Goal: Communication & Community: Share content

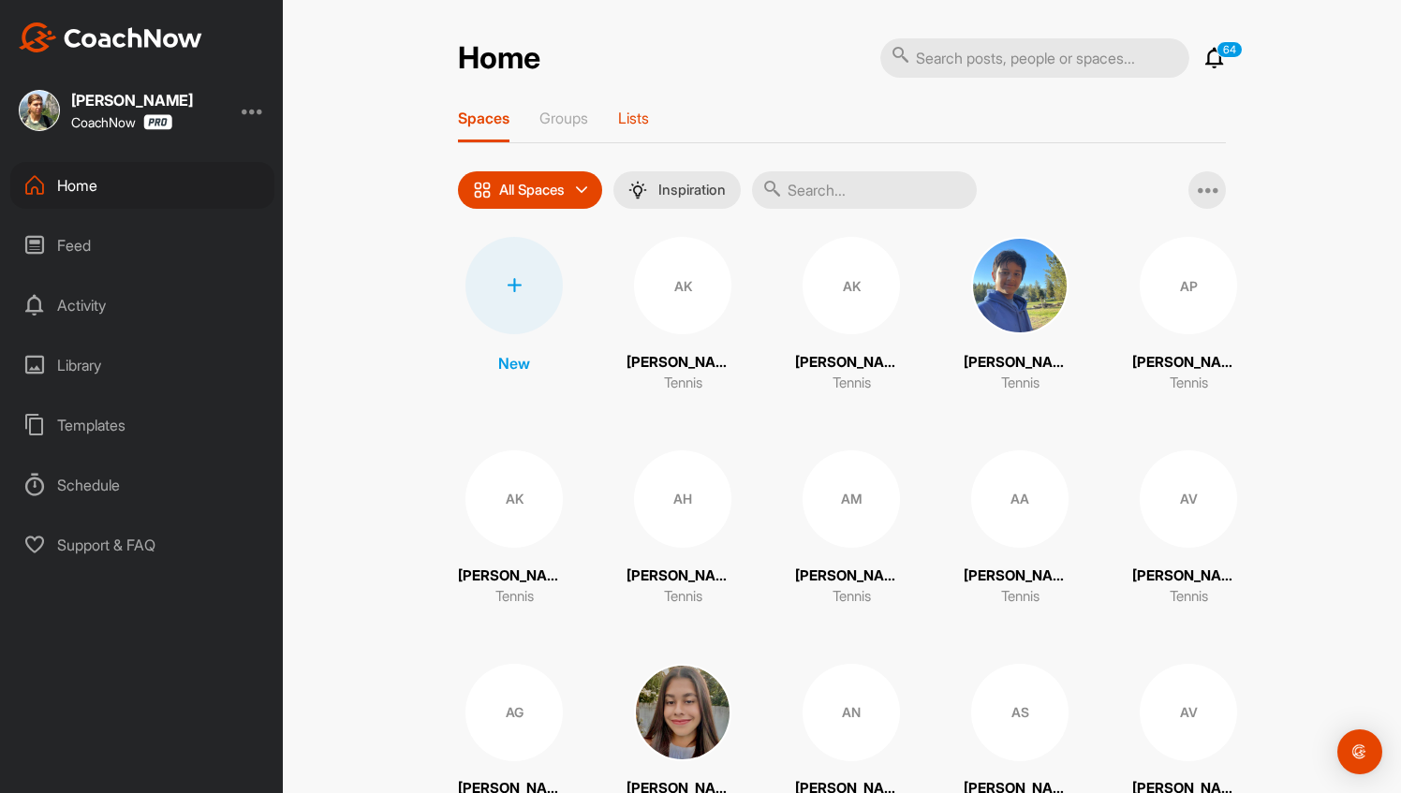
click at [643, 116] on p "Lists" at bounding box center [633, 118] width 31 height 19
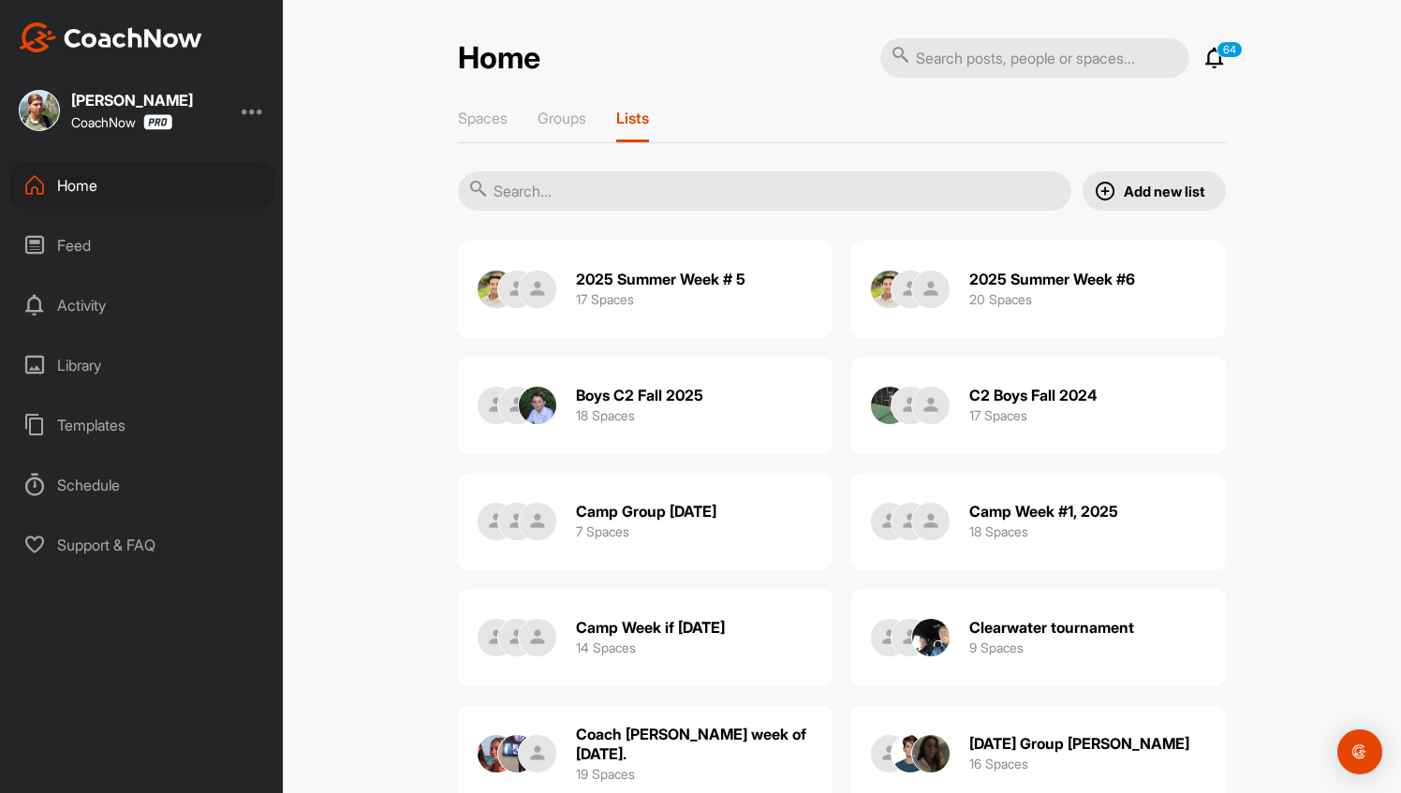
click at [635, 389] on h2 "Boys C2 Fall 2025" at bounding box center [639, 396] width 127 height 20
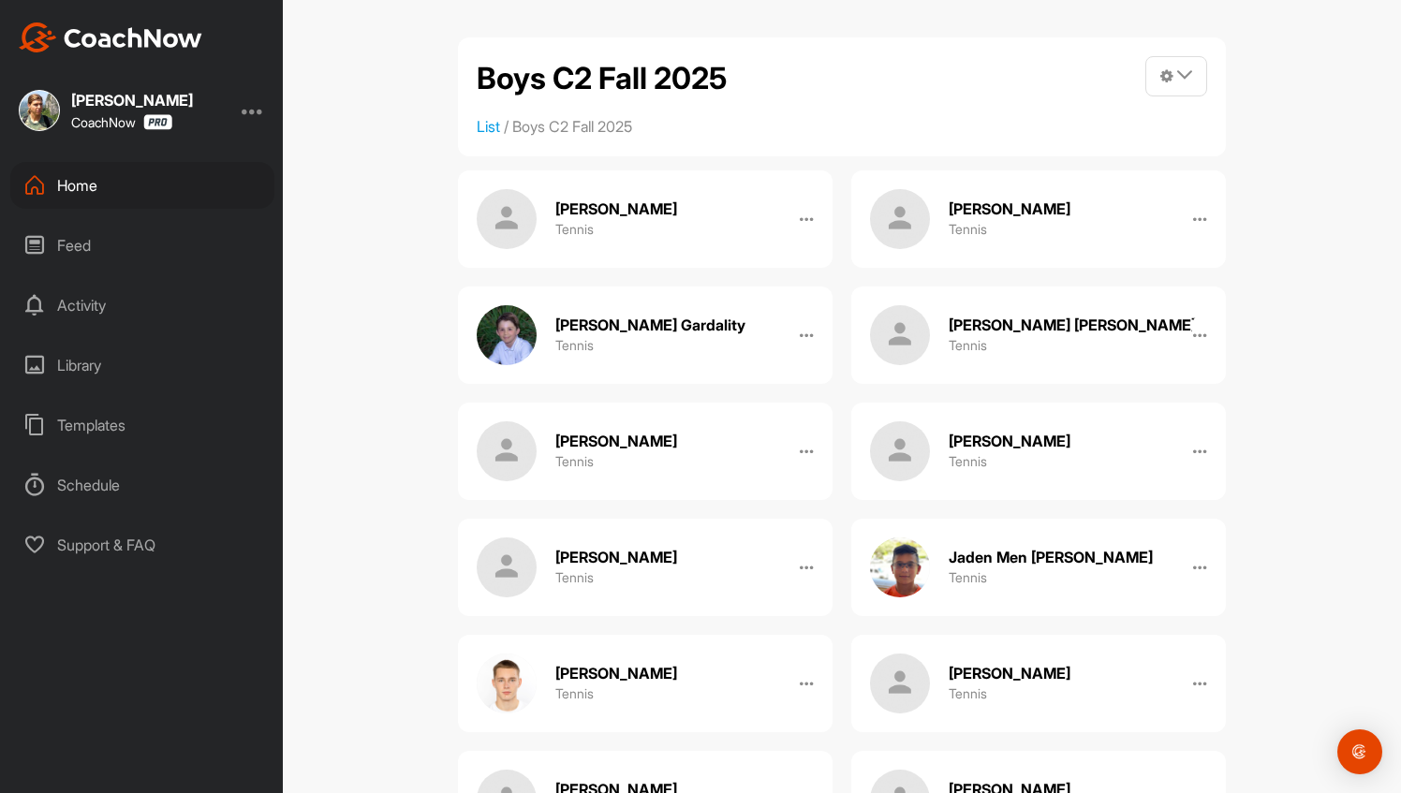
click at [96, 257] on div "Feed" at bounding box center [142, 245] width 264 height 47
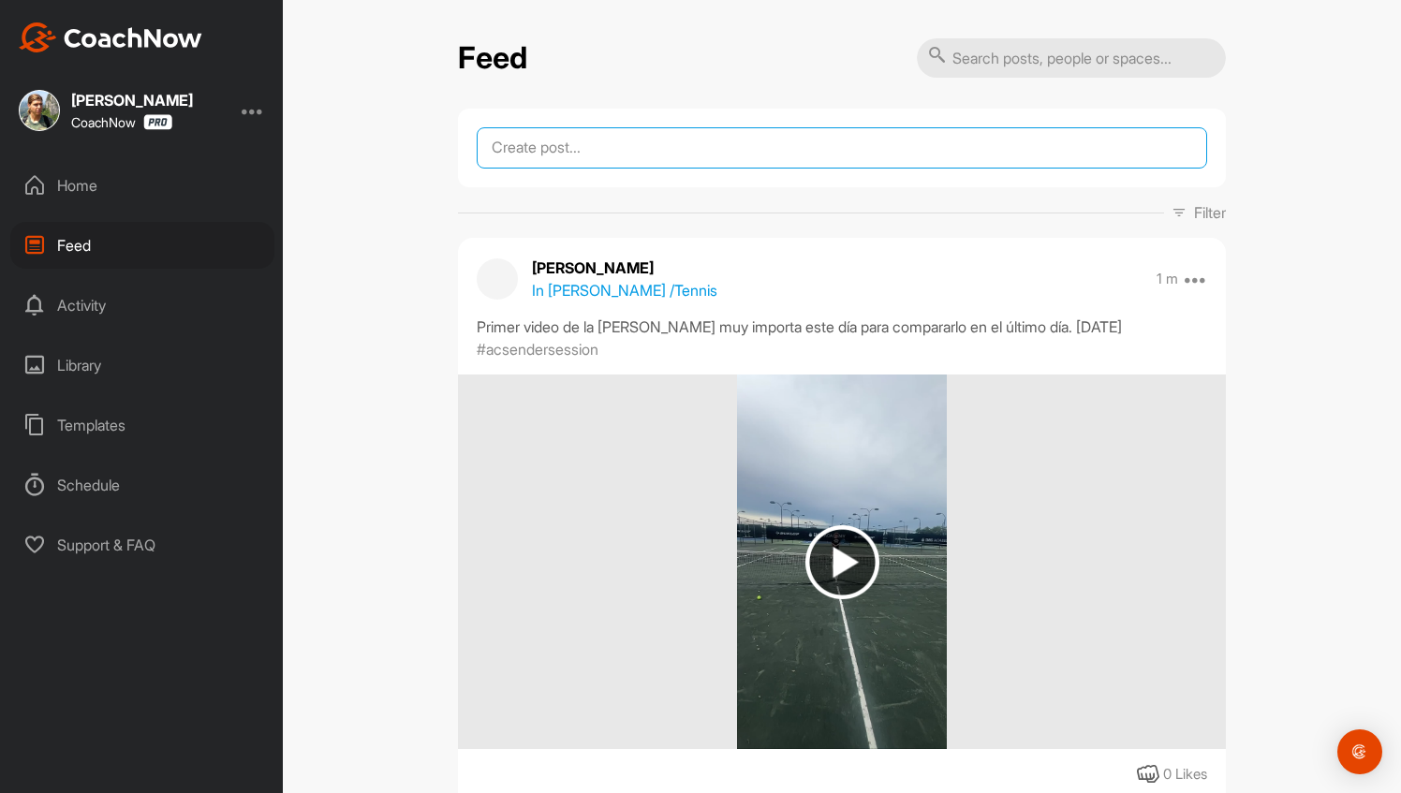
click at [695, 167] on textarea at bounding box center [842, 147] width 730 height 41
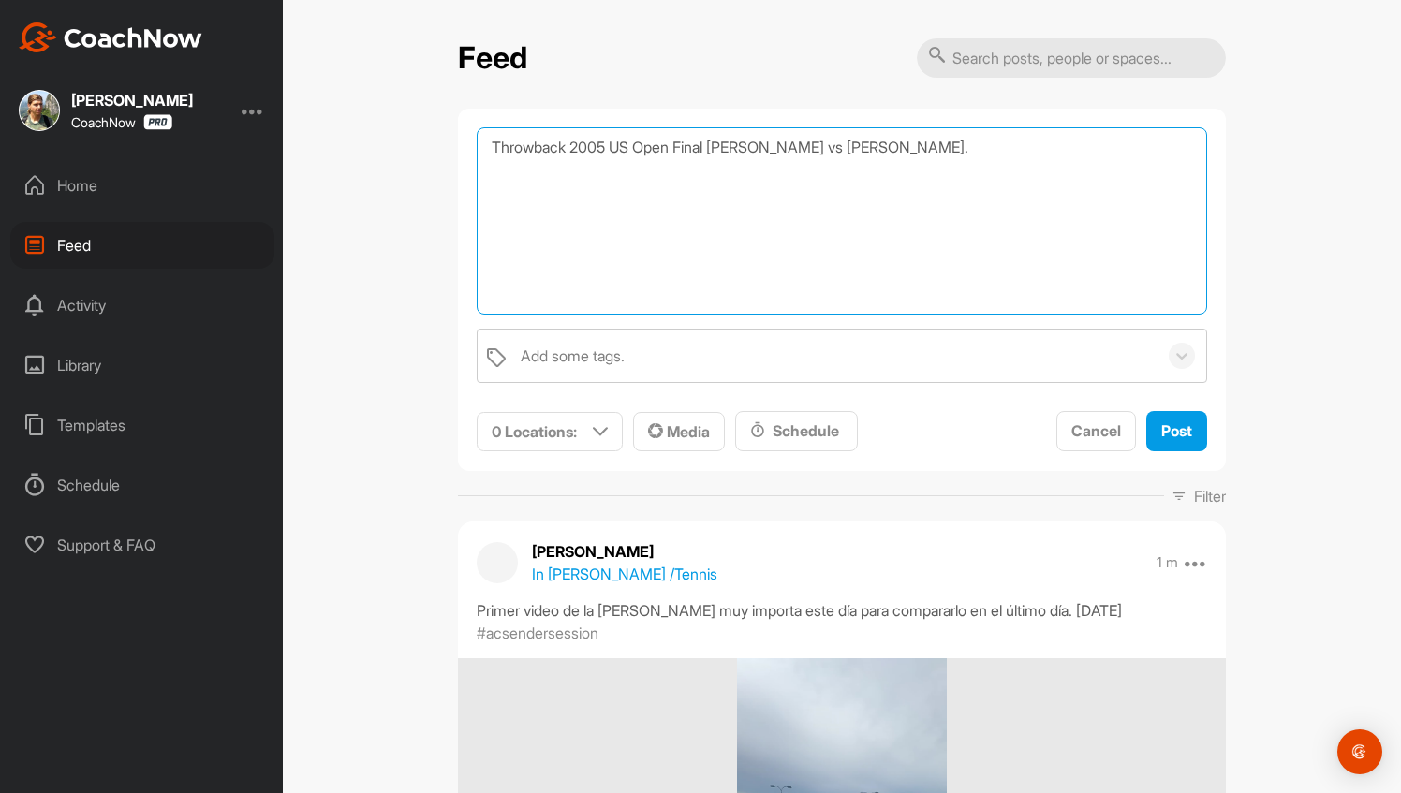
paste textarea "[URL][DOMAIN_NAME]"
click at [857, 155] on textarea "Throwback 2005 US Open Final [PERSON_NAME] vs [PERSON_NAME]. [URL][DOMAIN_NAME]" at bounding box center [842, 220] width 730 height 187
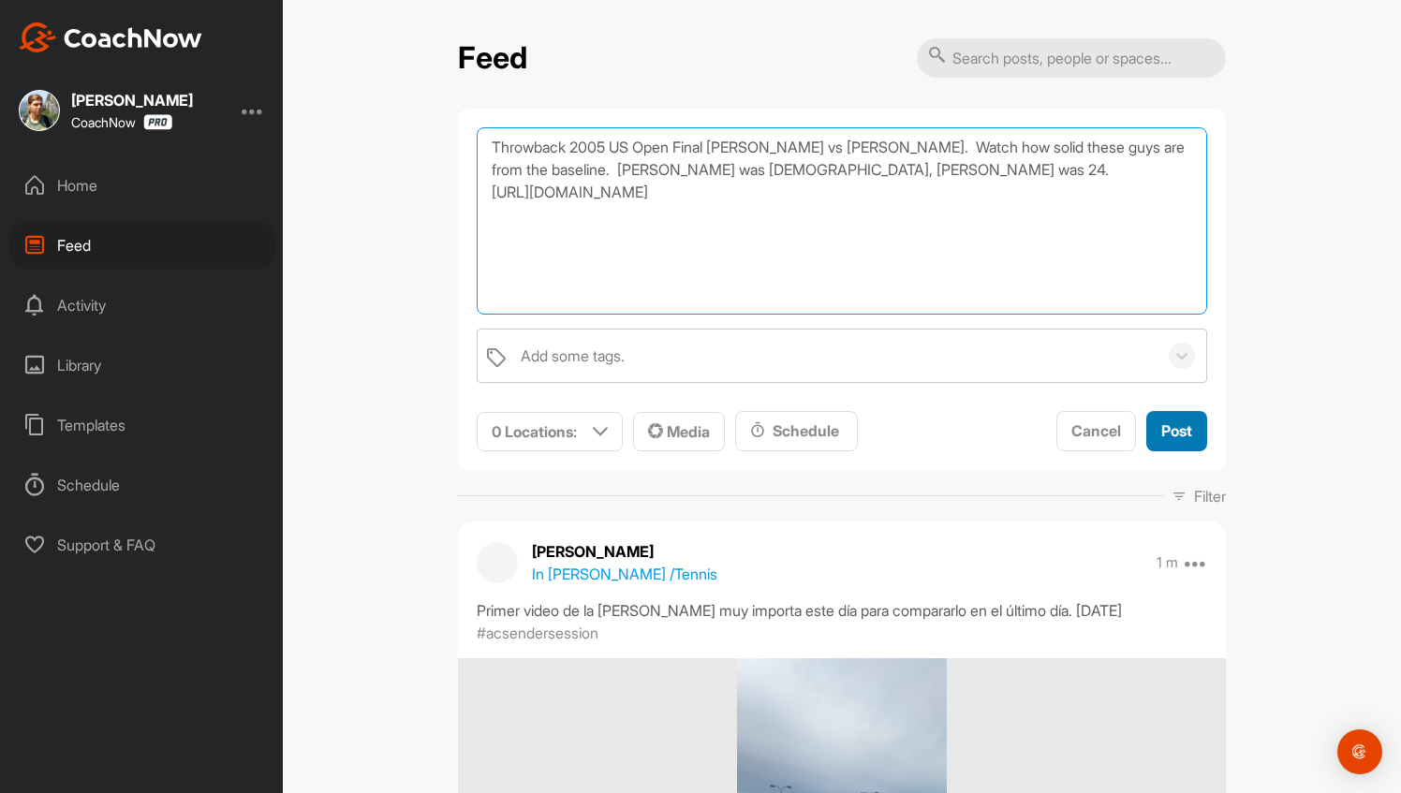
type textarea "Throwback 2005 US Open Final [PERSON_NAME] vs [PERSON_NAME]. Watch how solid th…"
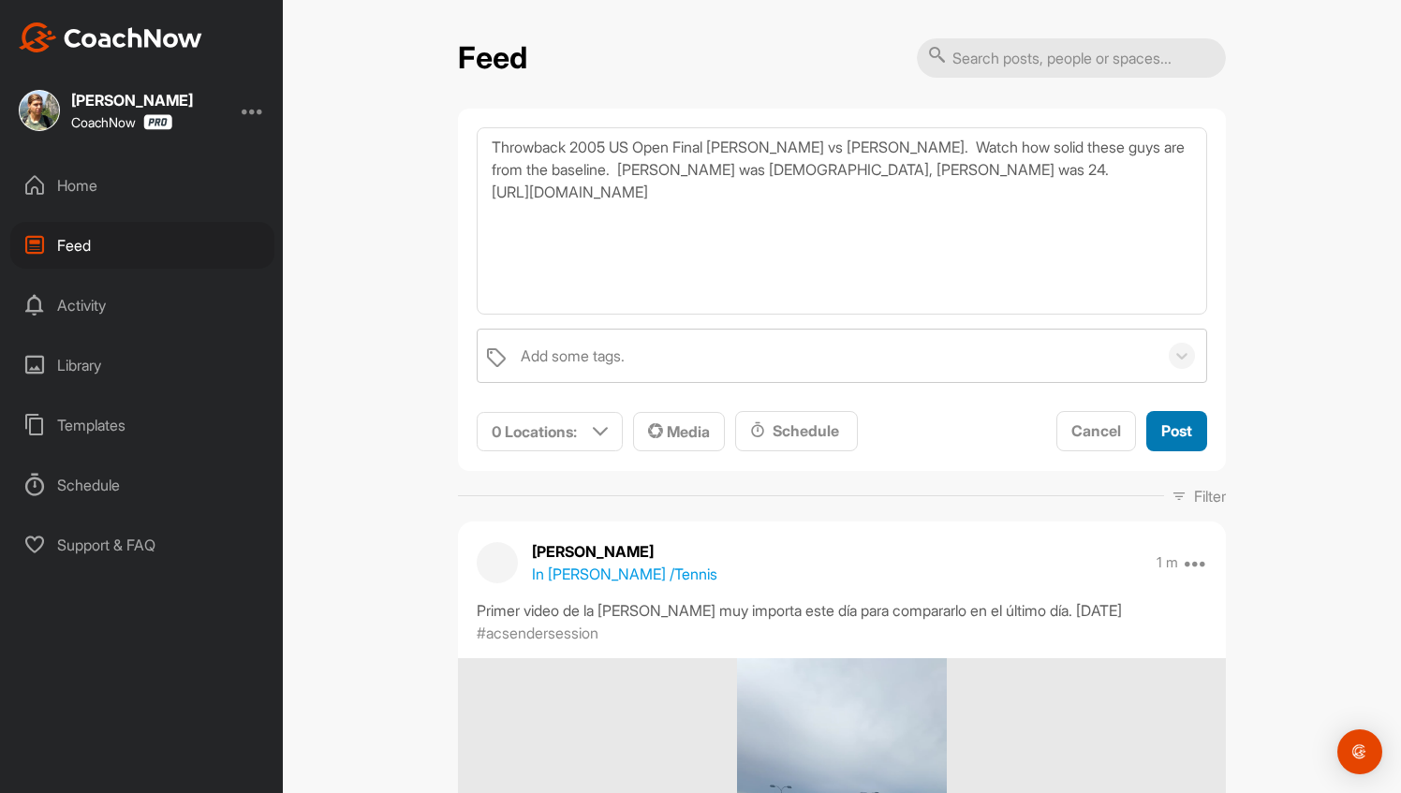
click at [1180, 438] on span "Post" at bounding box center [1176, 430] width 31 height 19
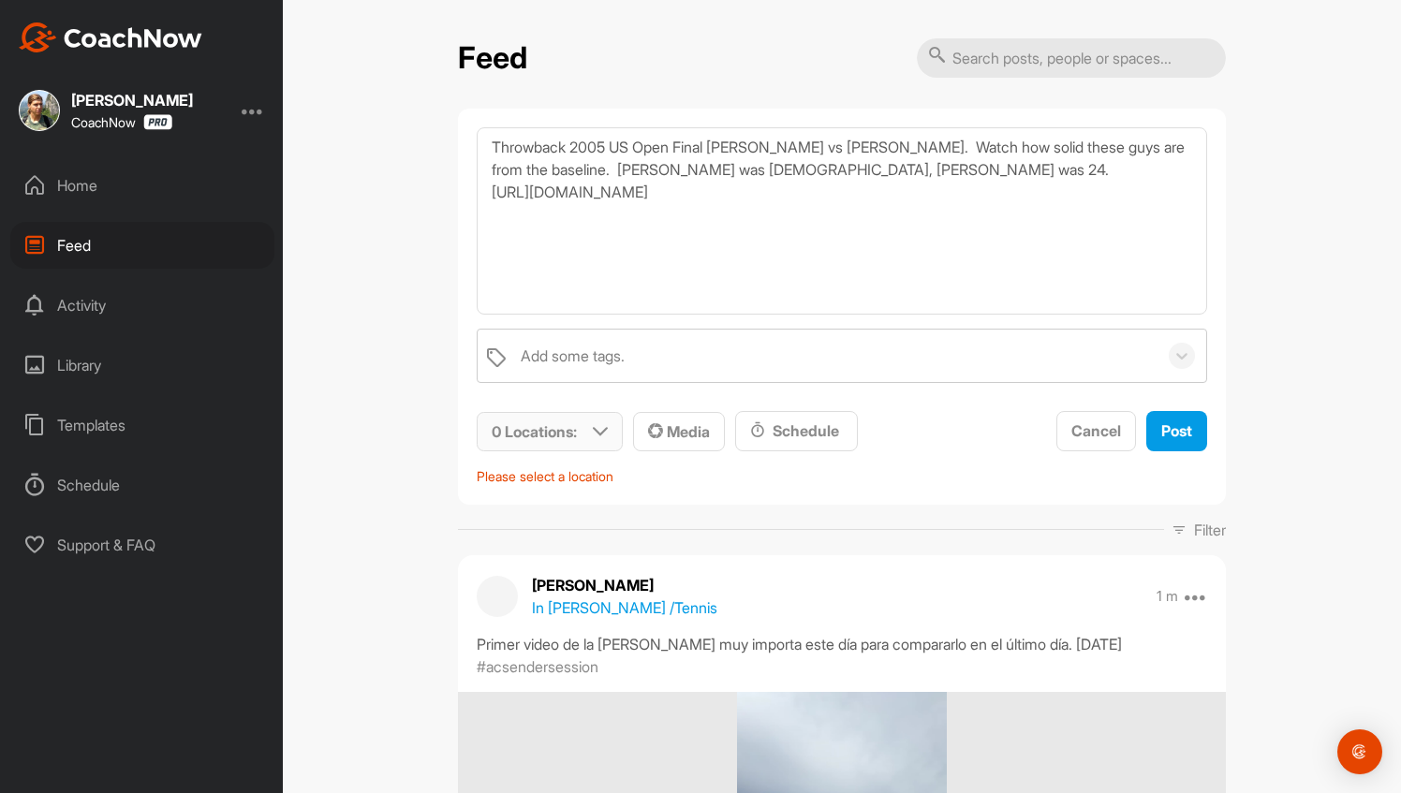
click at [556, 429] on p "0 Locations :" at bounding box center [534, 431] width 85 height 22
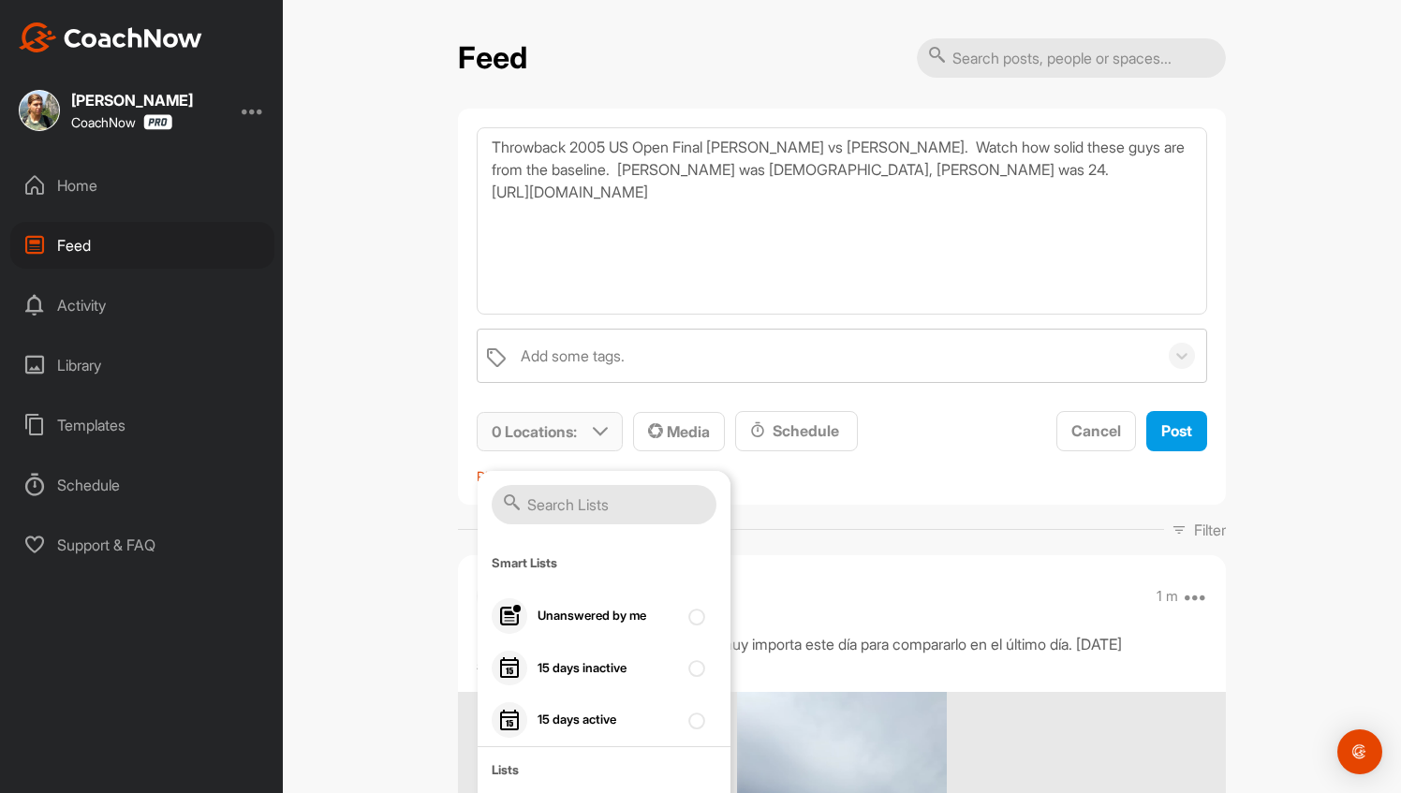
click at [559, 517] on input "text" at bounding box center [604, 504] width 225 height 39
click at [420, 469] on div "Feed Throwback 2005 US Open Final [PERSON_NAME] vs [PERSON_NAME]. Watch how sol…" at bounding box center [842, 396] width 1118 height 793
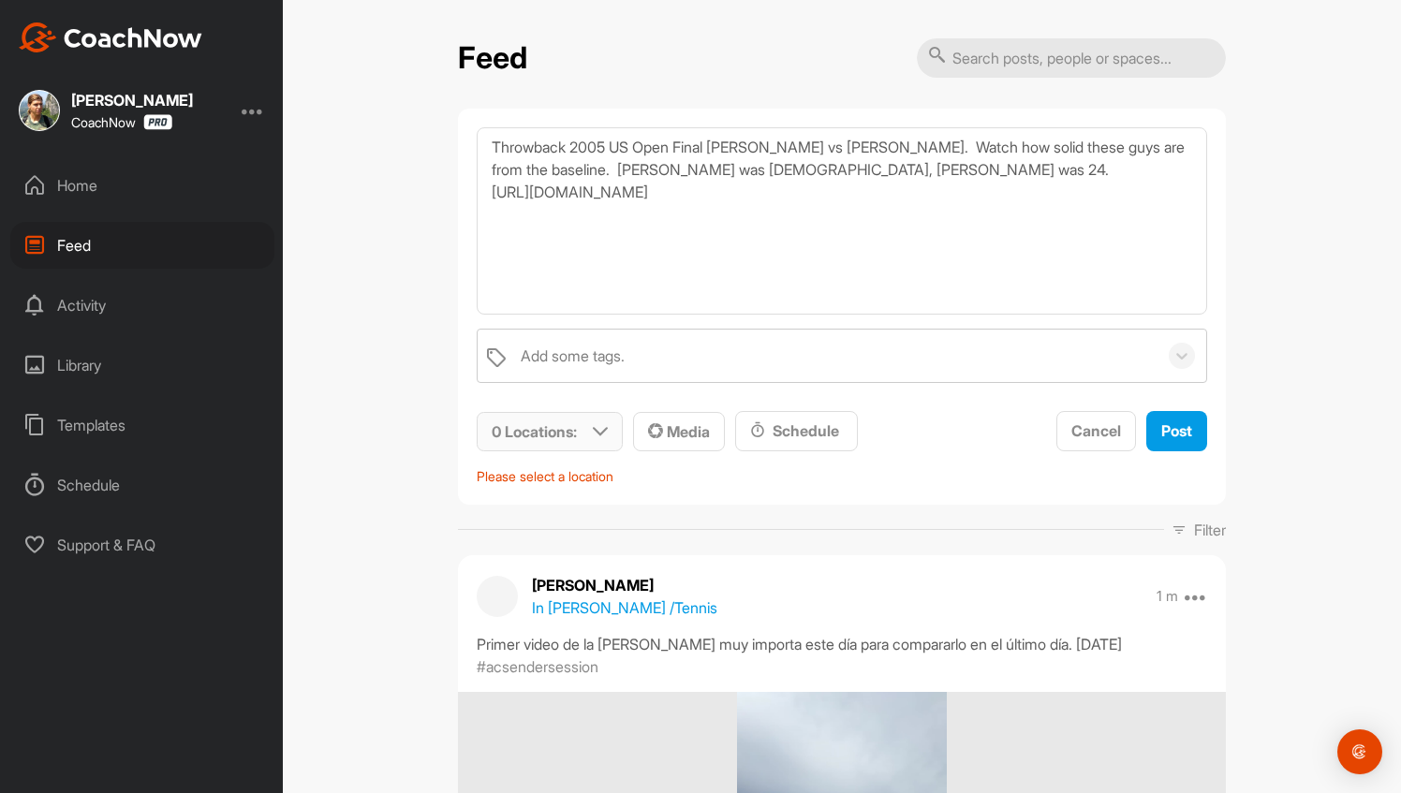
click at [564, 429] on p "0 Locations :" at bounding box center [534, 431] width 85 height 22
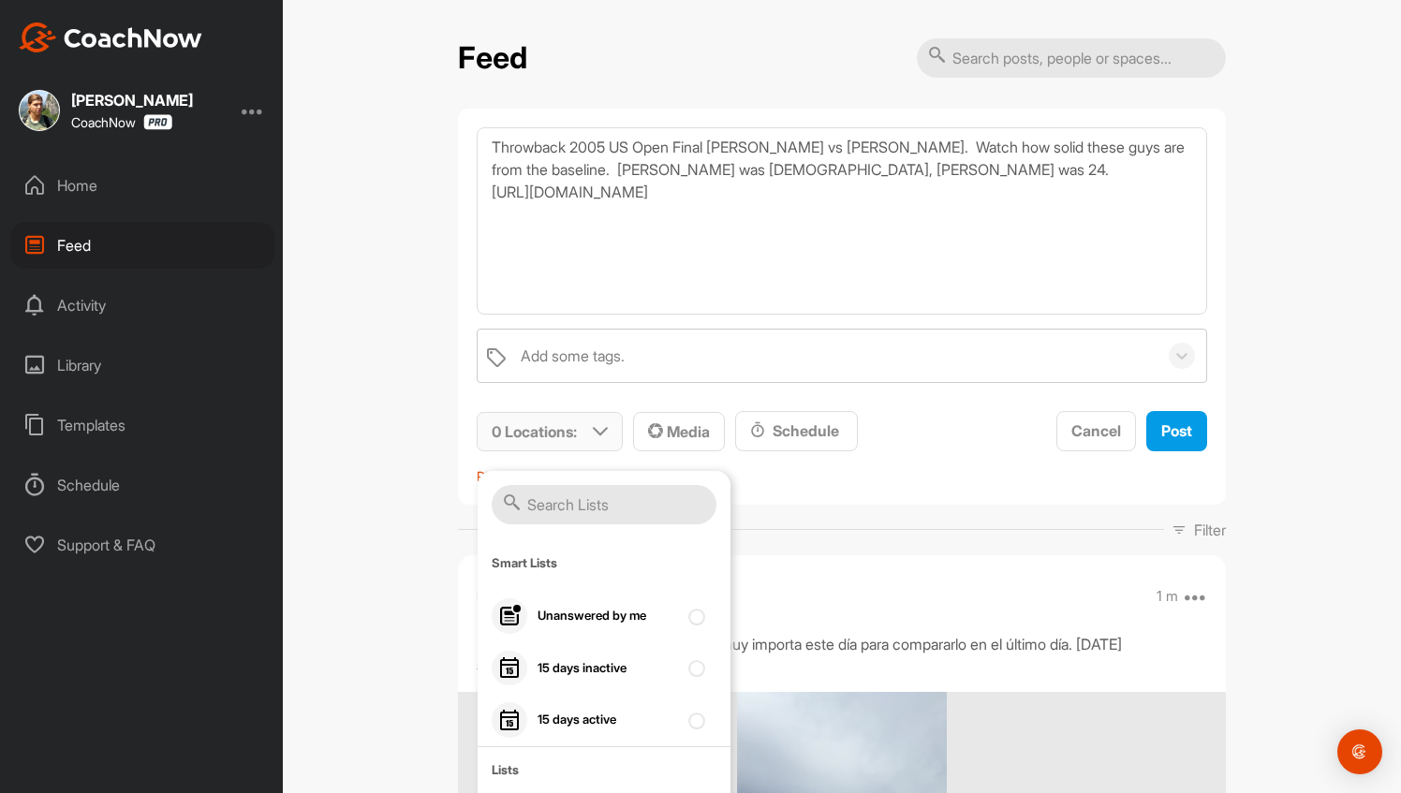
click at [542, 496] on input "text" at bounding box center [604, 504] width 225 height 39
type input "c"
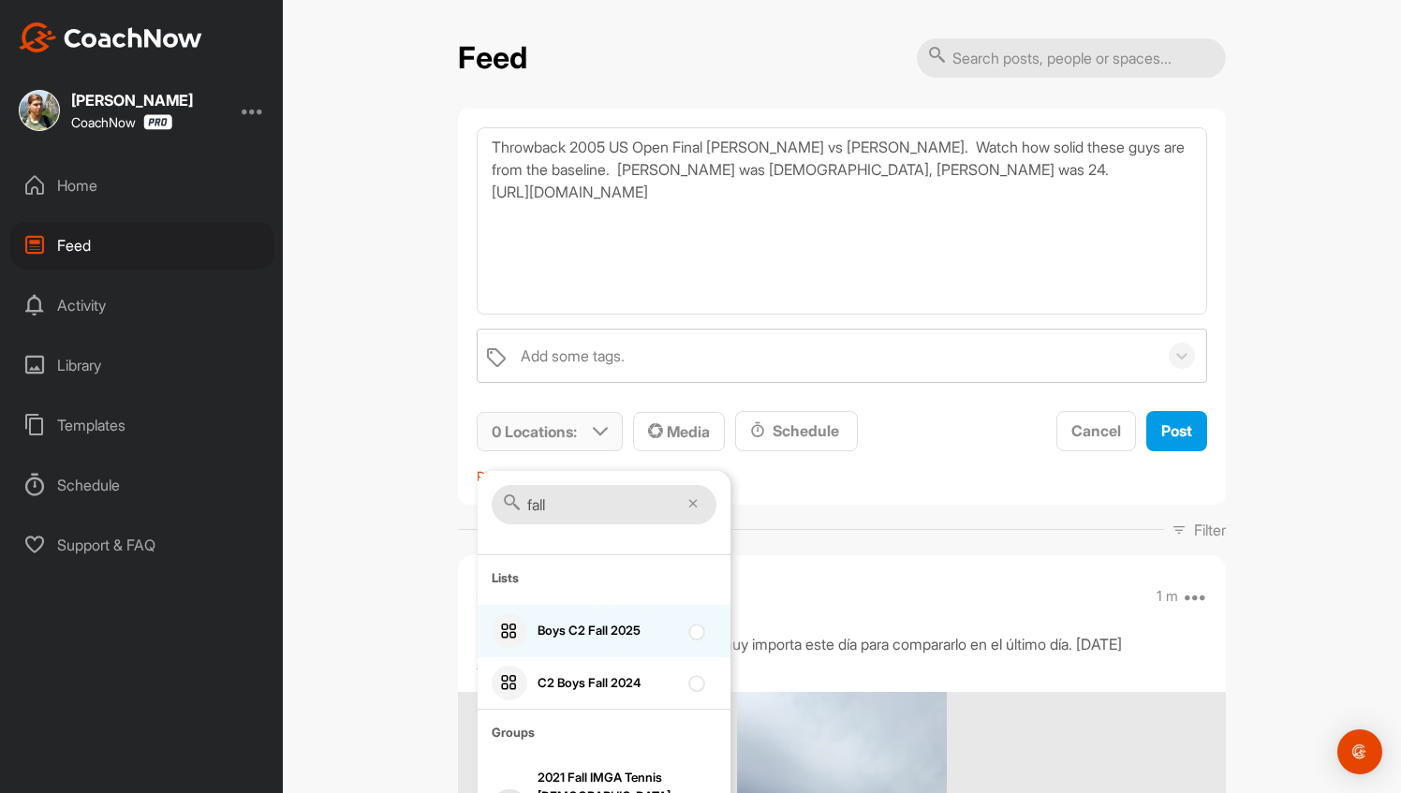
type input "fall"
click at [581, 624] on div "Boys C2 Fall 2025" at bounding box center [608, 631] width 140 height 19
checkbox input "true"
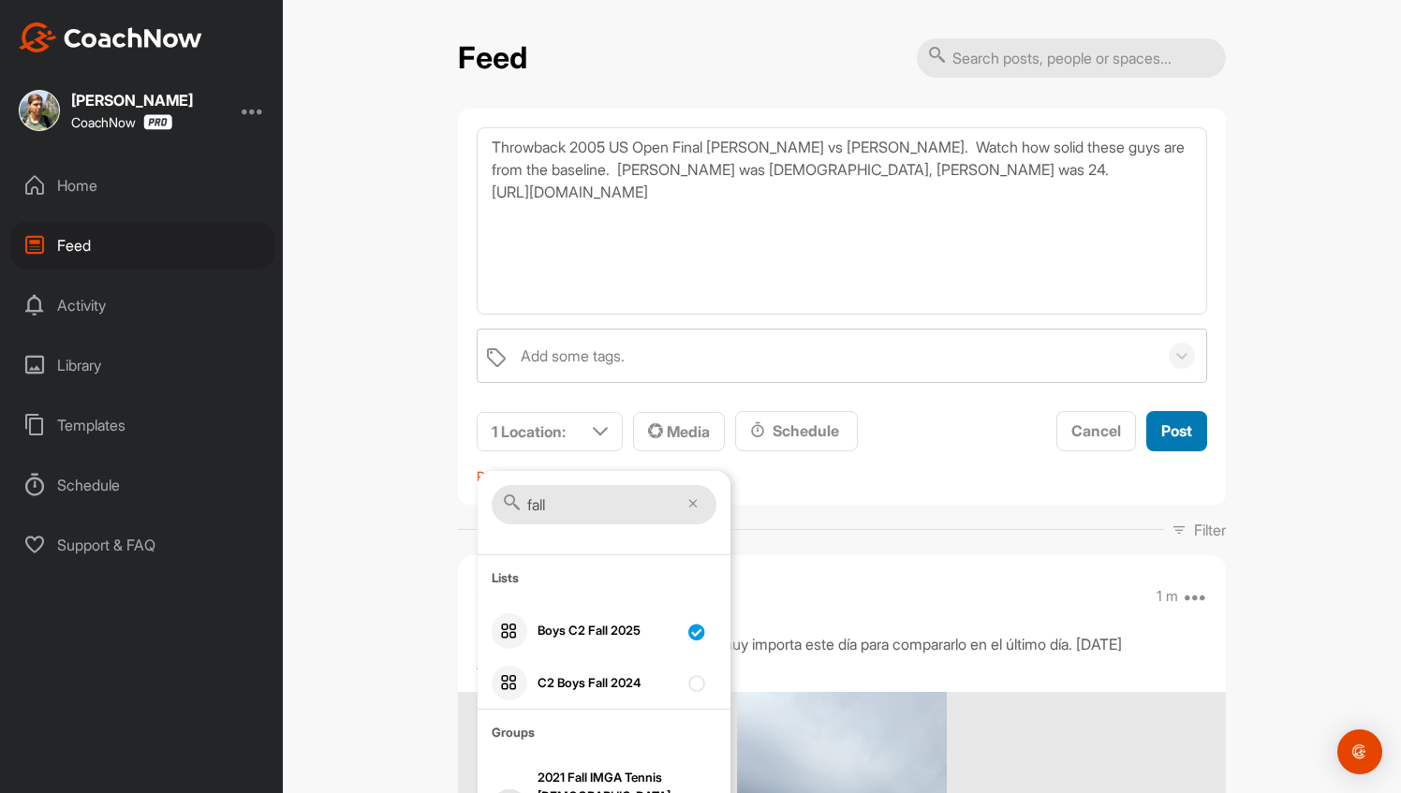
click at [1183, 423] on span "Post" at bounding box center [1176, 430] width 31 height 19
